Goal: Transaction & Acquisition: Book appointment/travel/reservation

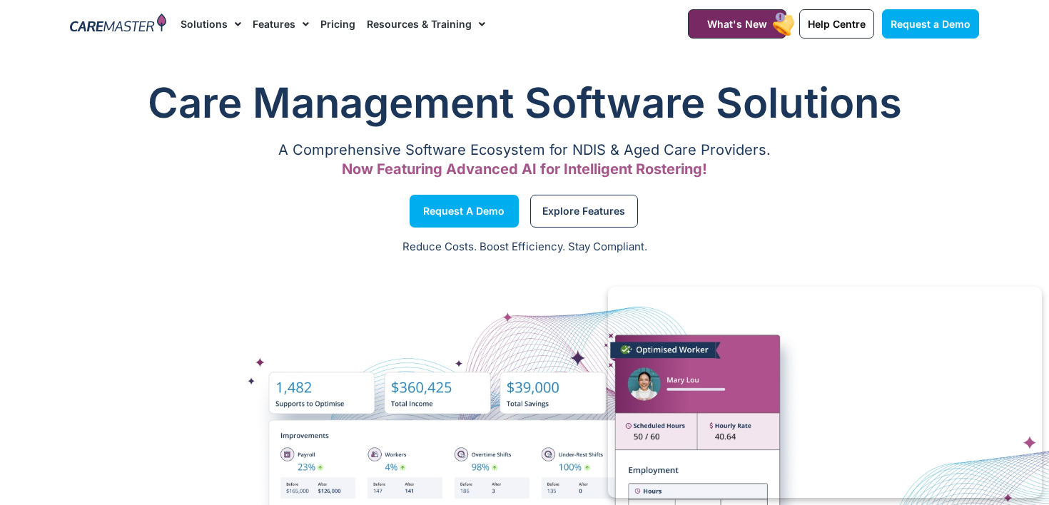
click at [338, 16] on link "Pricing" at bounding box center [338, 24] width 35 height 48
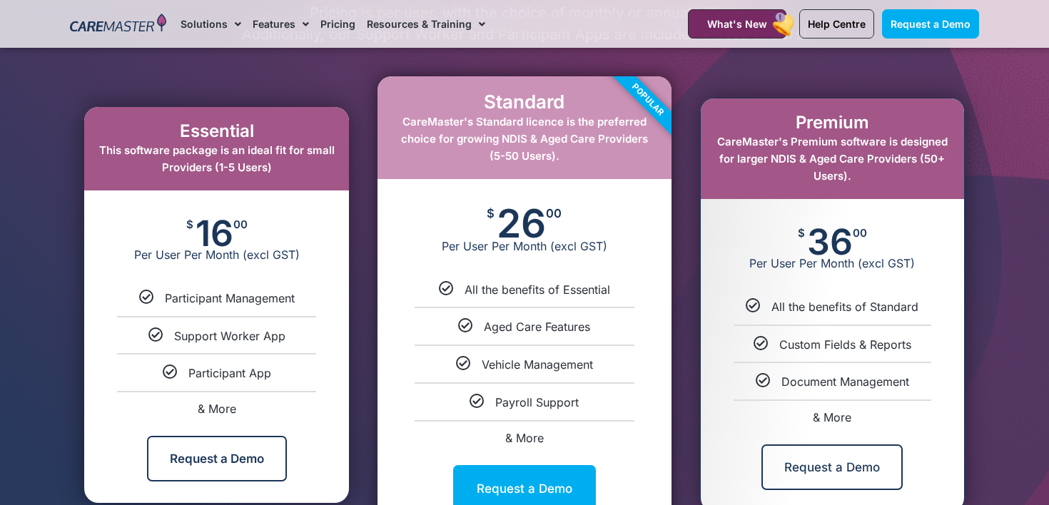
scroll to position [850, 0]
